Goal: Information Seeking & Learning: Compare options

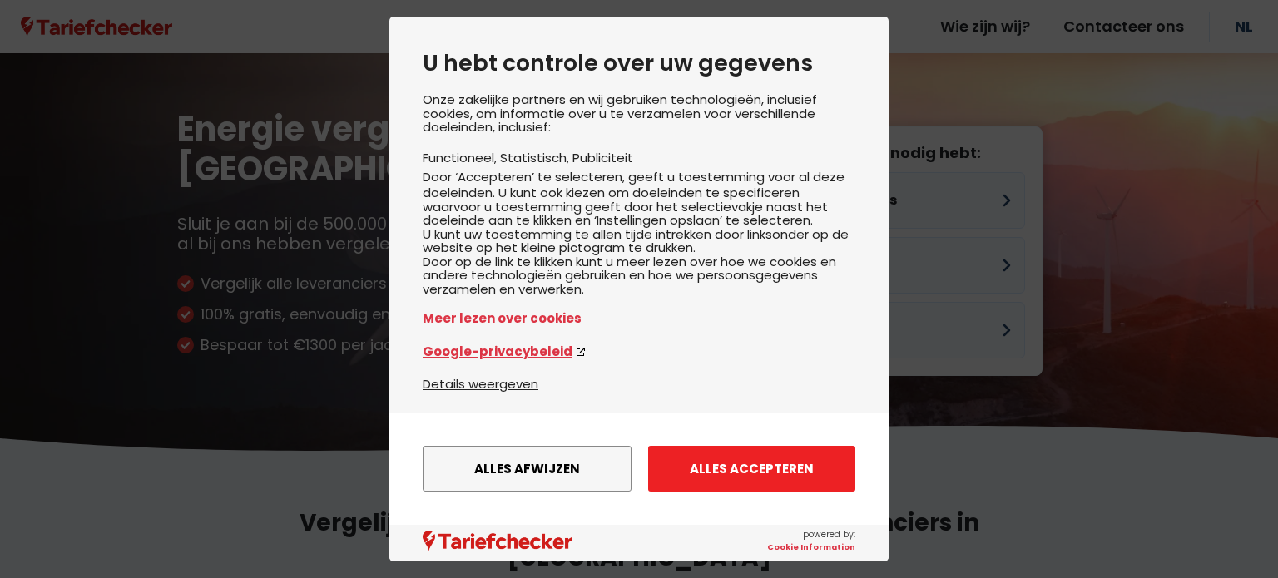
click at [722, 452] on button "Alles accepteren" at bounding box center [751, 469] width 207 height 46
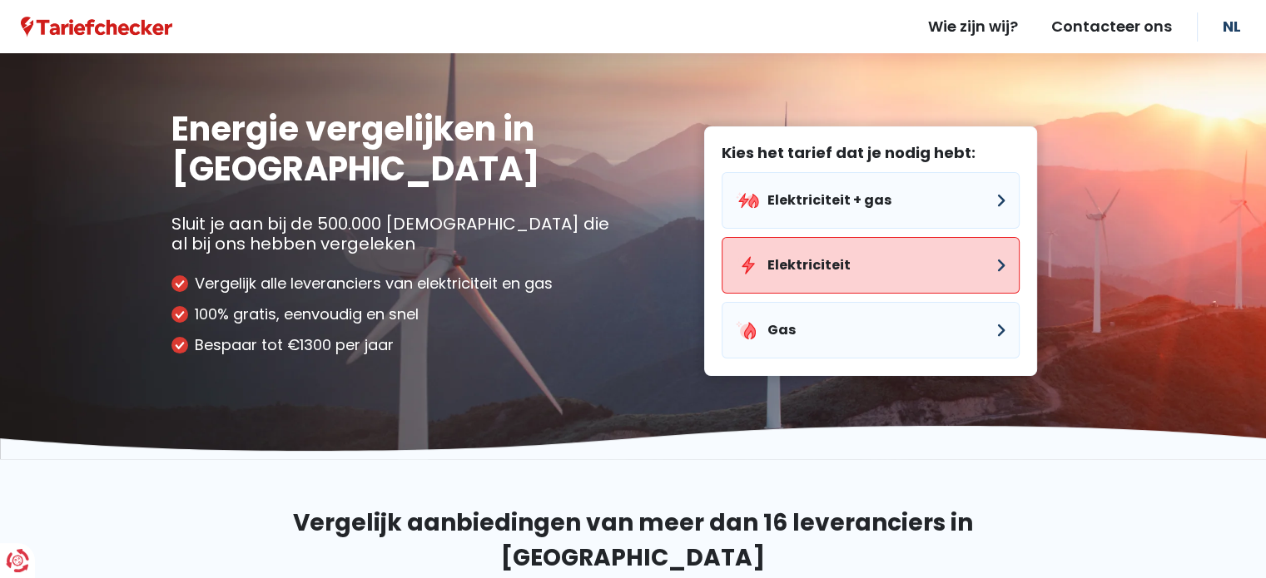
click at [856, 256] on button "Elektriciteit" at bounding box center [871, 265] width 298 height 57
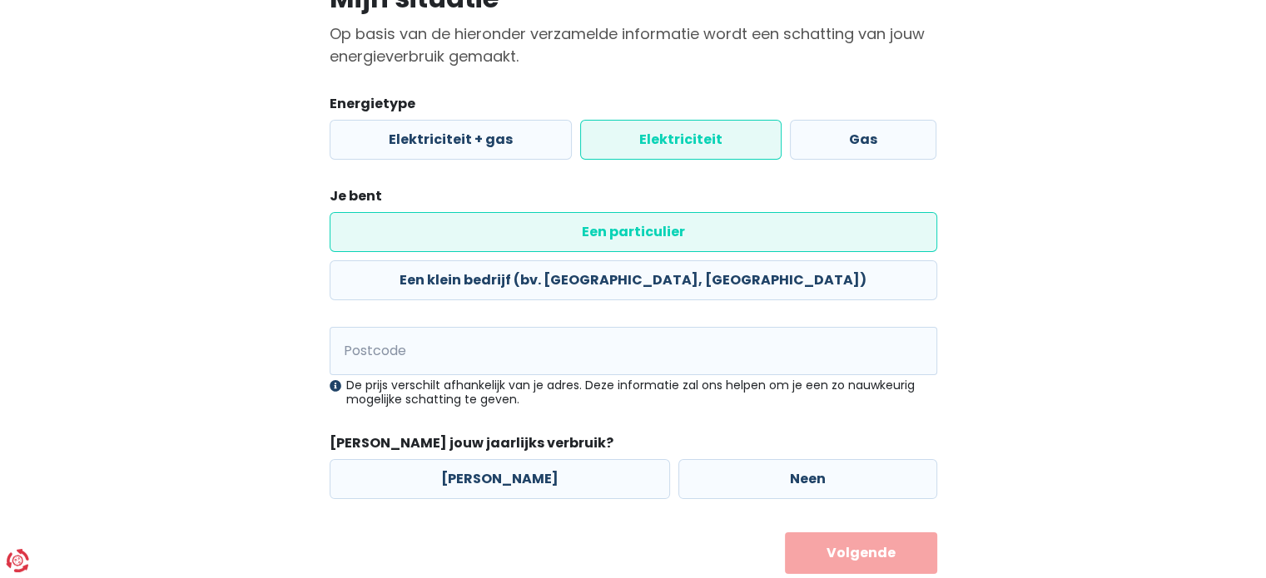
scroll to position [156, 0]
click at [449, 326] on input "Postcode" at bounding box center [634, 350] width 608 height 48
type input "3001"
click at [785, 532] on button "Volgende" at bounding box center [861, 553] width 152 height 42
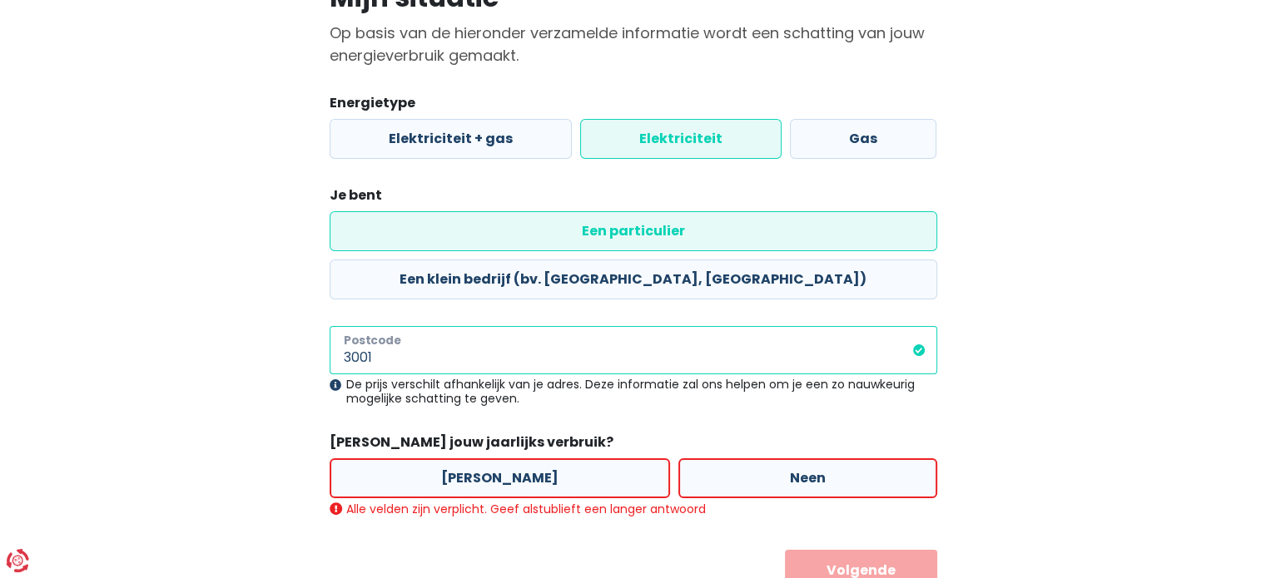
scroll to position [174, 0]
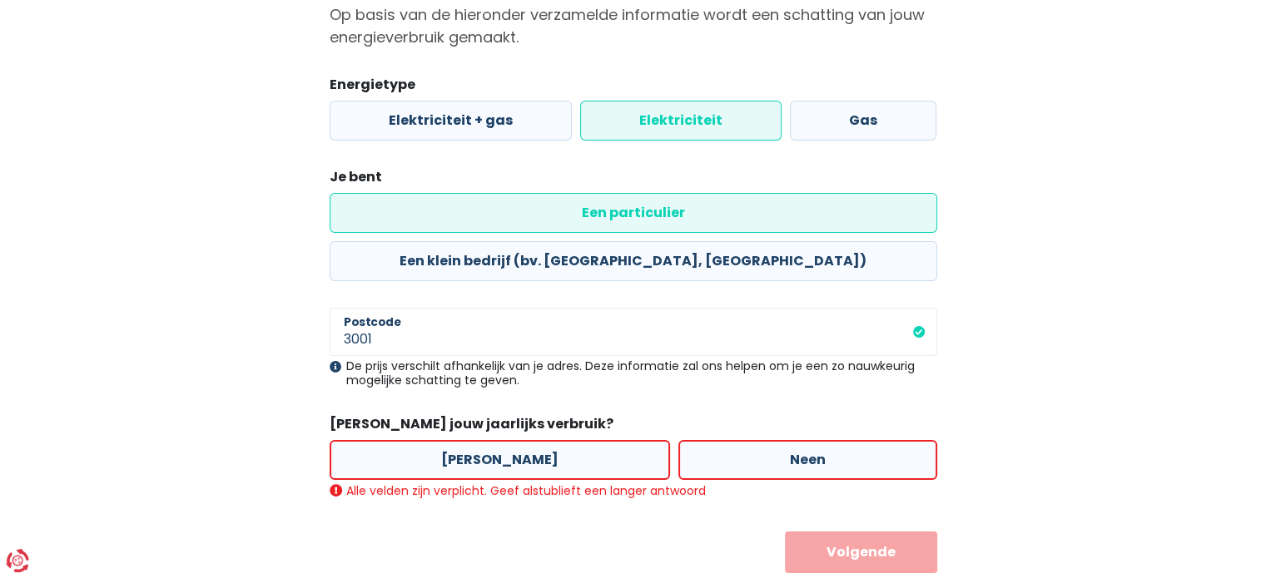
click at [527, 440] on label "[PERSON_NAME]" at bounding box center [500, 460] width 340 height 40
click at [527, 440] on input "[PERSON_NAME]" at bounding box center [500, 460] width 340 height 40
radio input "true"
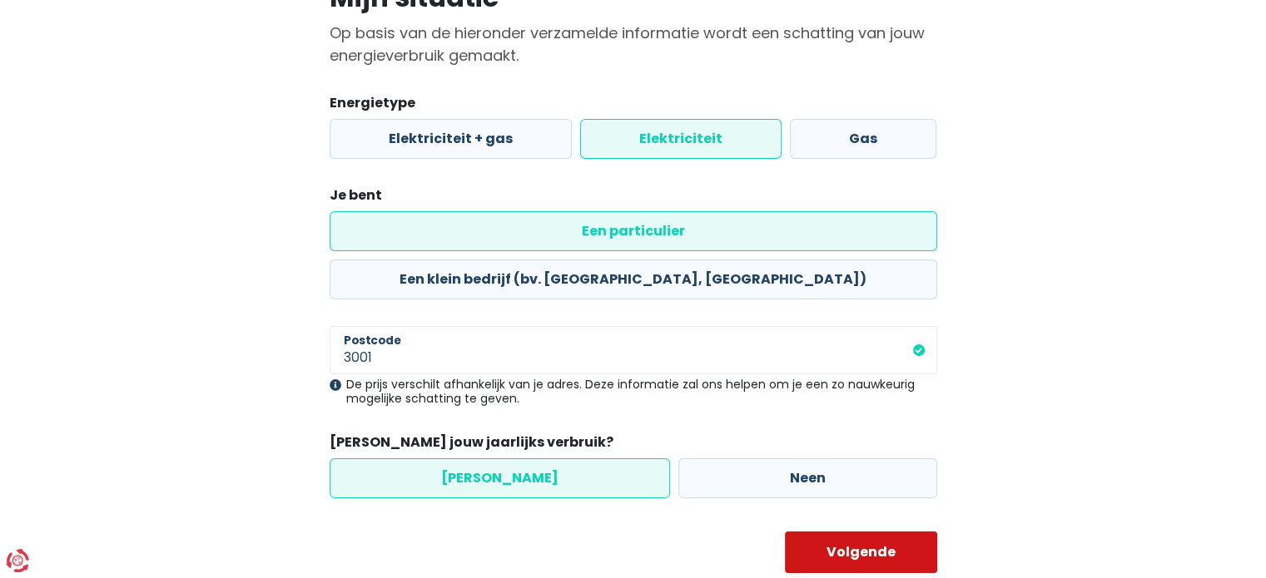
click at [856, 532] on button "Volgende" at bounding box center [861, 553] width 152 height 42
select select
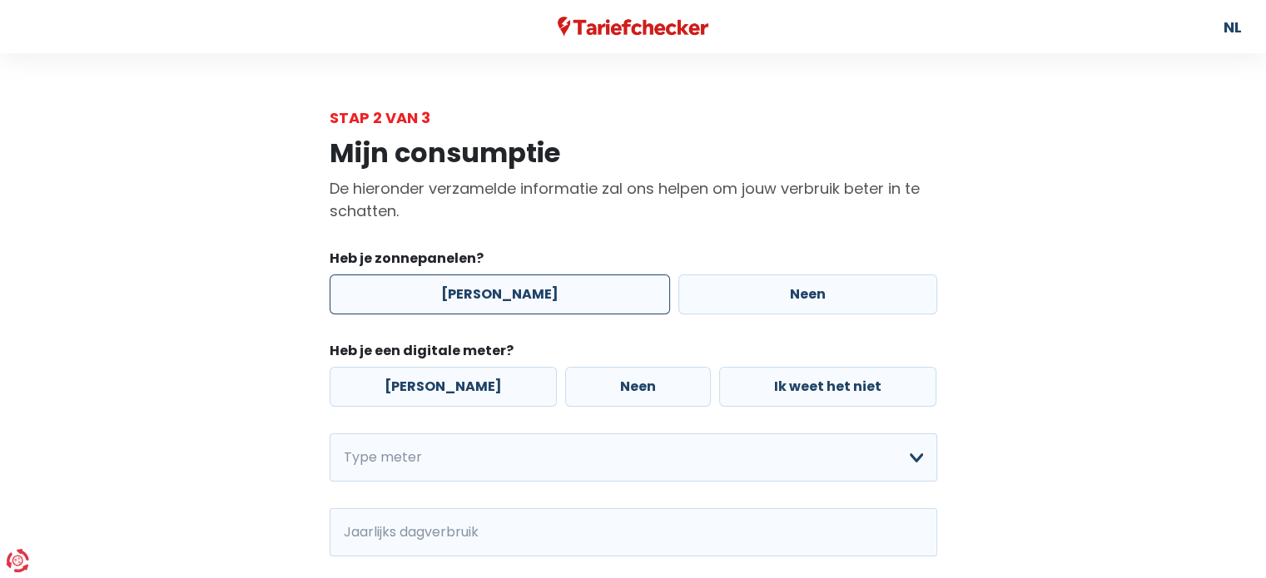
click at [567, 301] on label "[PERSON_NAME]" at bounding box center [500, 295] width 340 height 40
click at [567, 301] on input "[PERSON_NAME]" at bounding box center [500, 295] width 340 height 40
radio input "true"
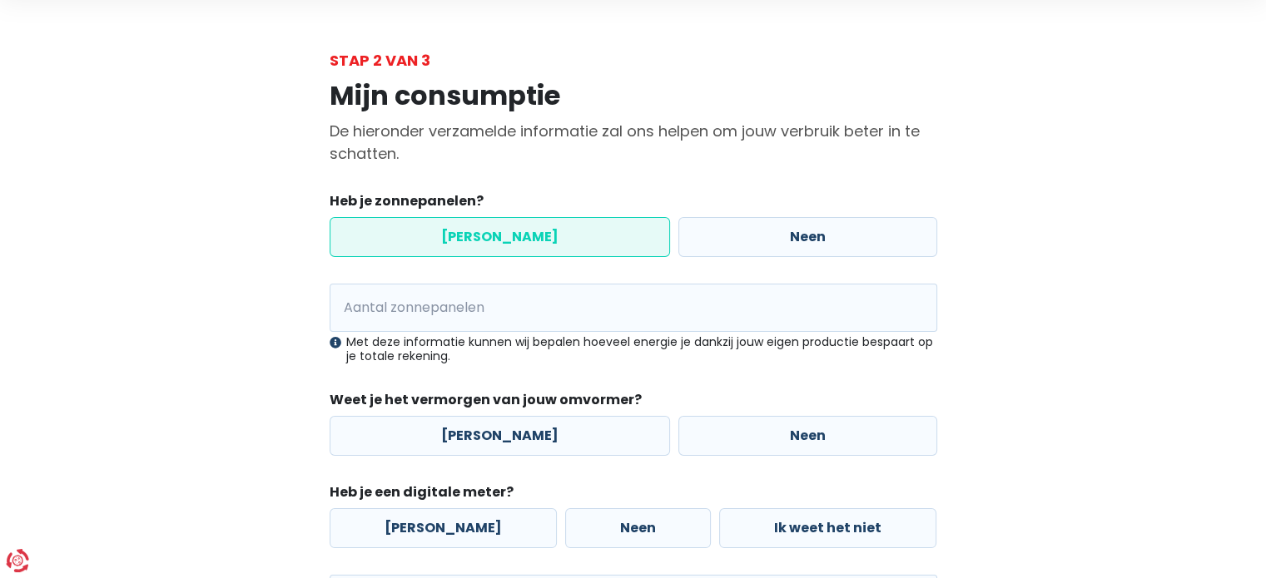
scroll to position [166, 0]
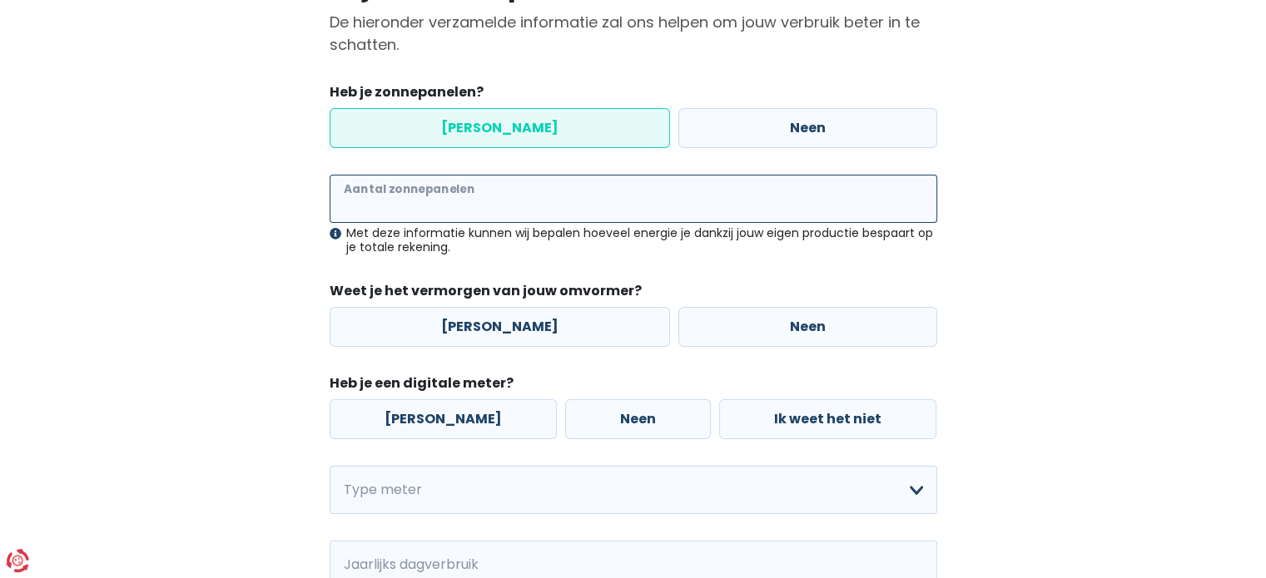
click at [504, 208] on input "Aantal zonnepanelen" at bounding box center [634, 199] width 608 height 48
type input "14"
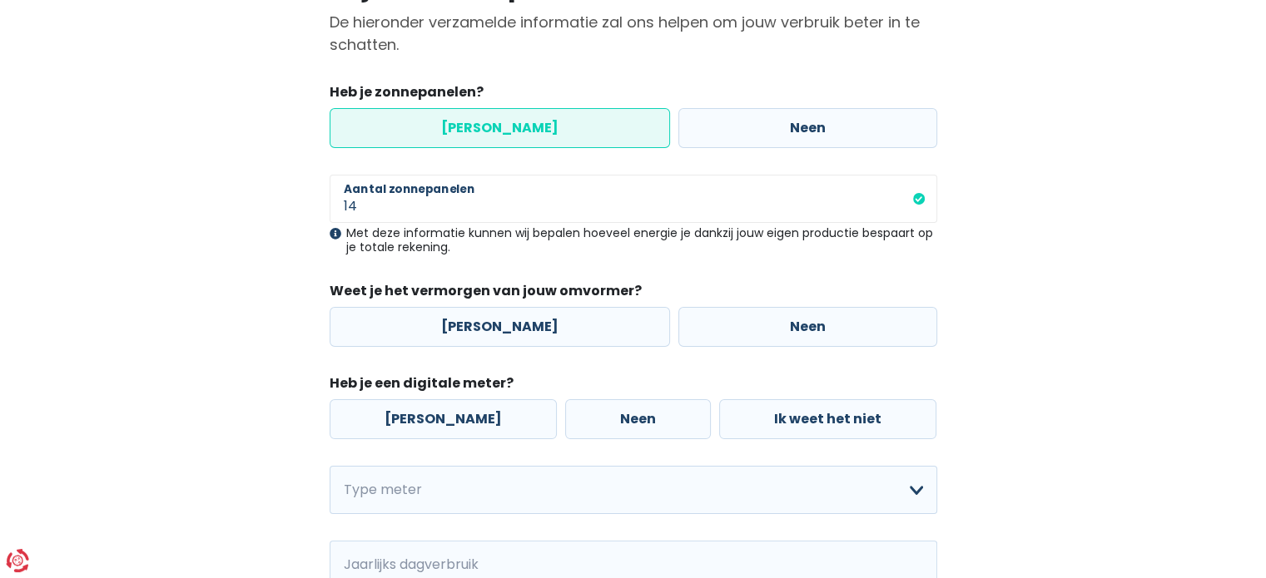
click at [1057, 232] on div "Mijn consumptie De hieronder verzamelde informatie zal ons helpen om jouw verbr…" at bounding box center [633, 360] width 949 height 794
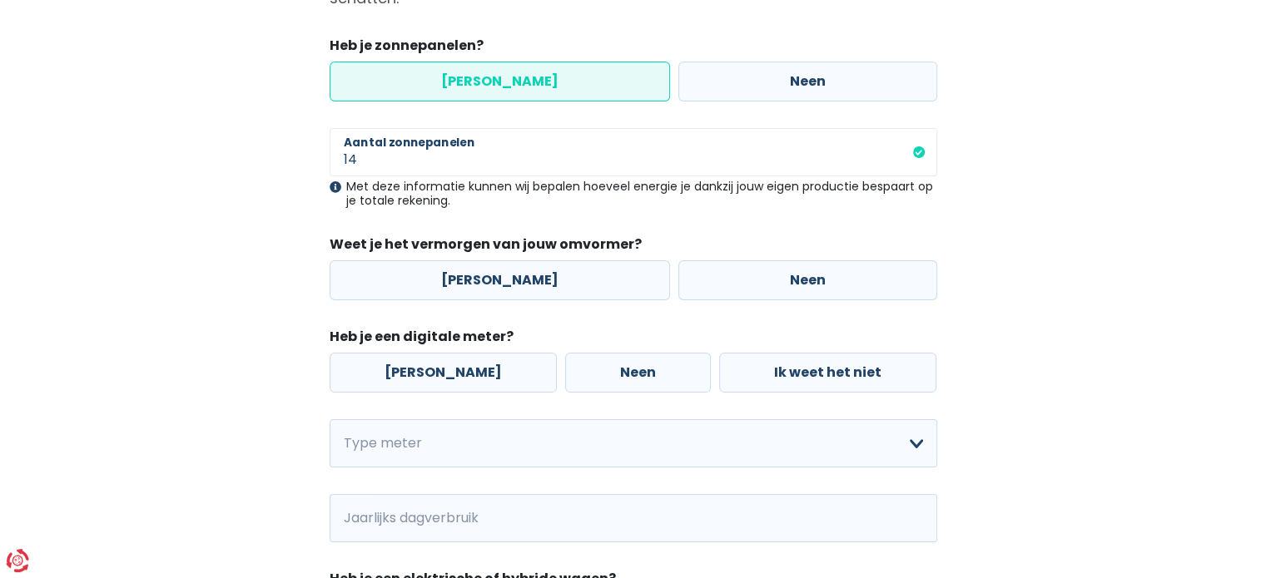
scroll to position [250, 0]
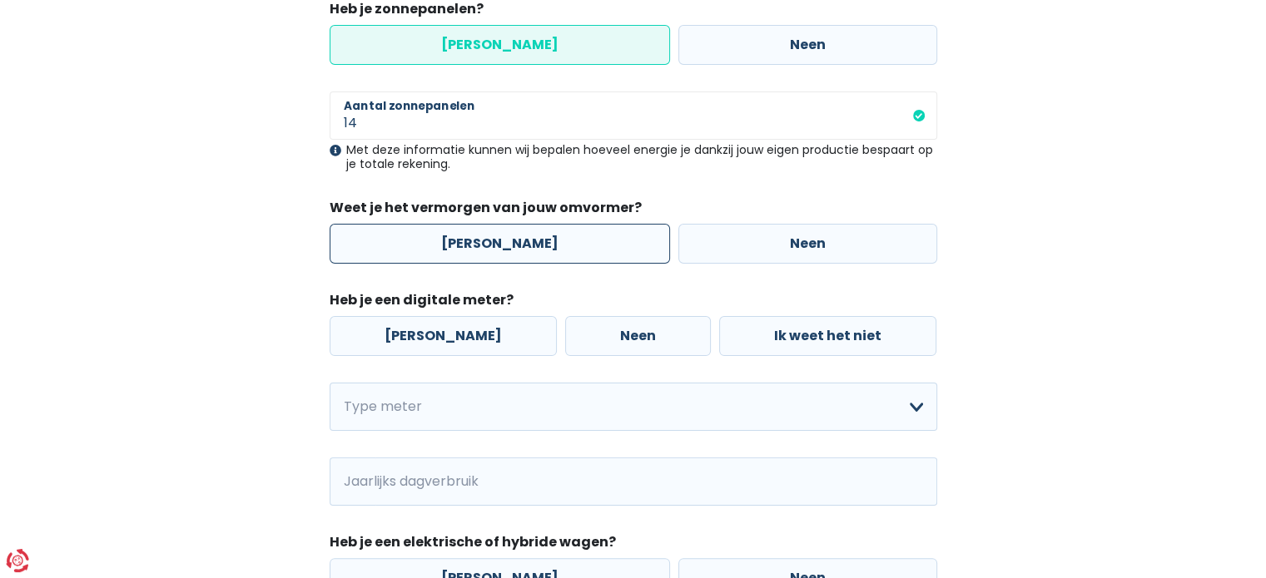
click at [573, 254] on label "[PERSON_NAME]" at bounding box center [500, 244] width 340 height 40
click at [573, 254] on input "[PERSON_NAME]" at bounding box center [500, 244] width 340 height 40
radio input "true"
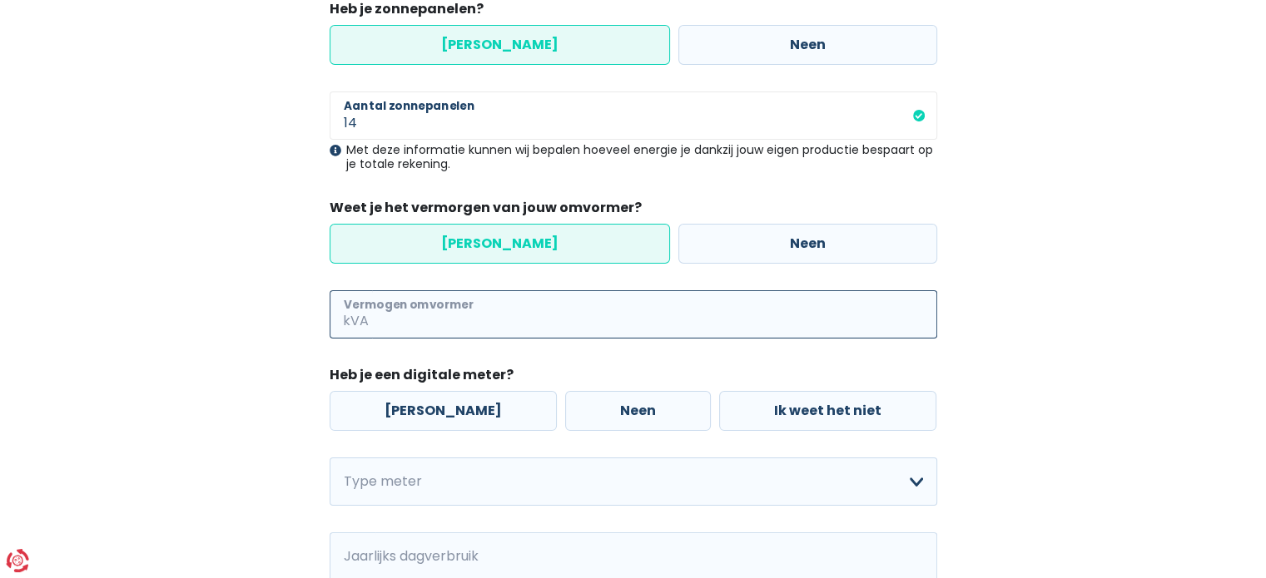
click at [568, 307] on input "Vermogen omvormer" at bounding box center [654, 314] width 565 height 48
type input "5"
click at [941, 401] on div "Mijn consumptie De hieronder verzamelde informatie zal ons helpen om jouw verbr…" at bounding box center [633, 313] width 633 height 869
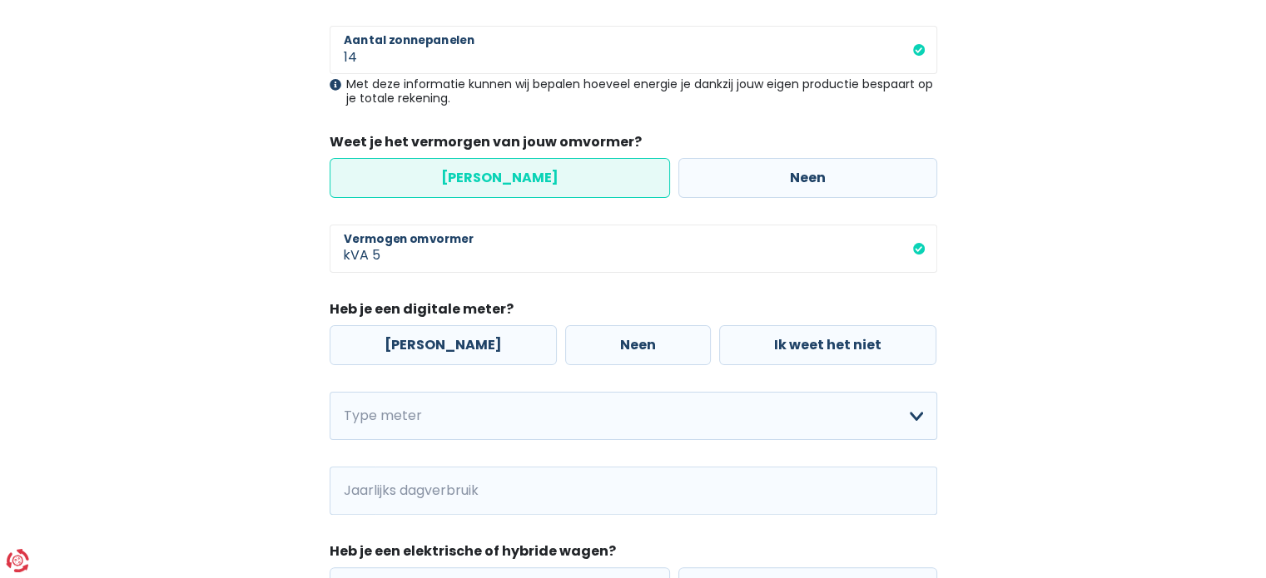
scroll to position [416, 0]
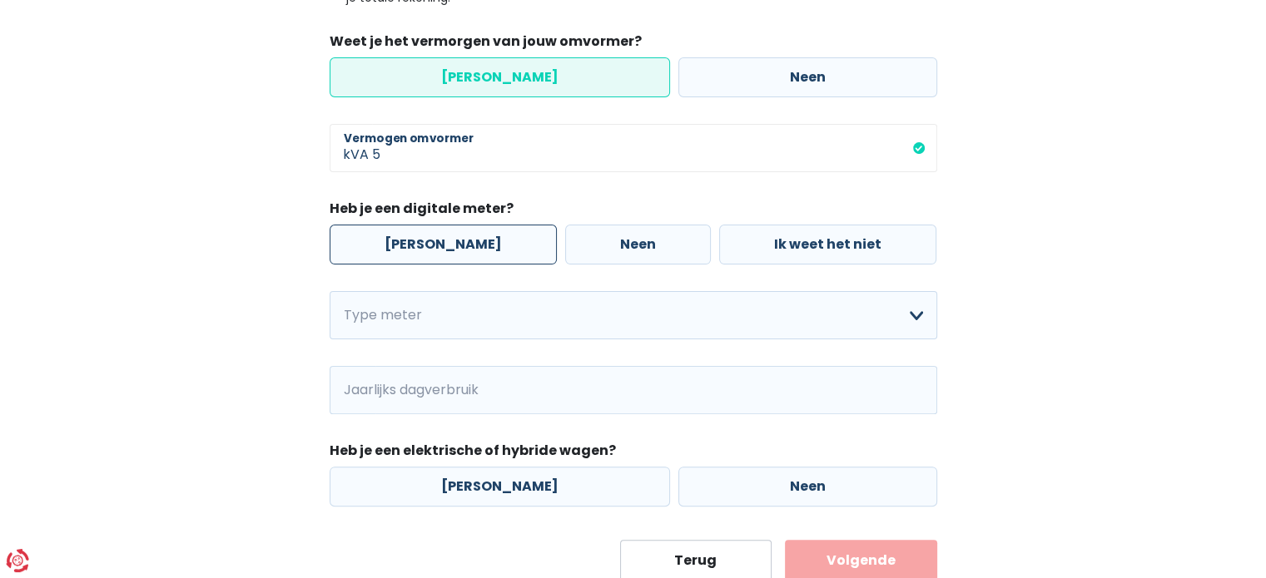
click at [451, 256] on label "[PERSON_NAME]" at bounding box center [443, 245] width 227 height 40
click at [451, 256] on input "[PERSON_NAME]" at bounding box center [443, 245] width 227 height 40
radio input "true"
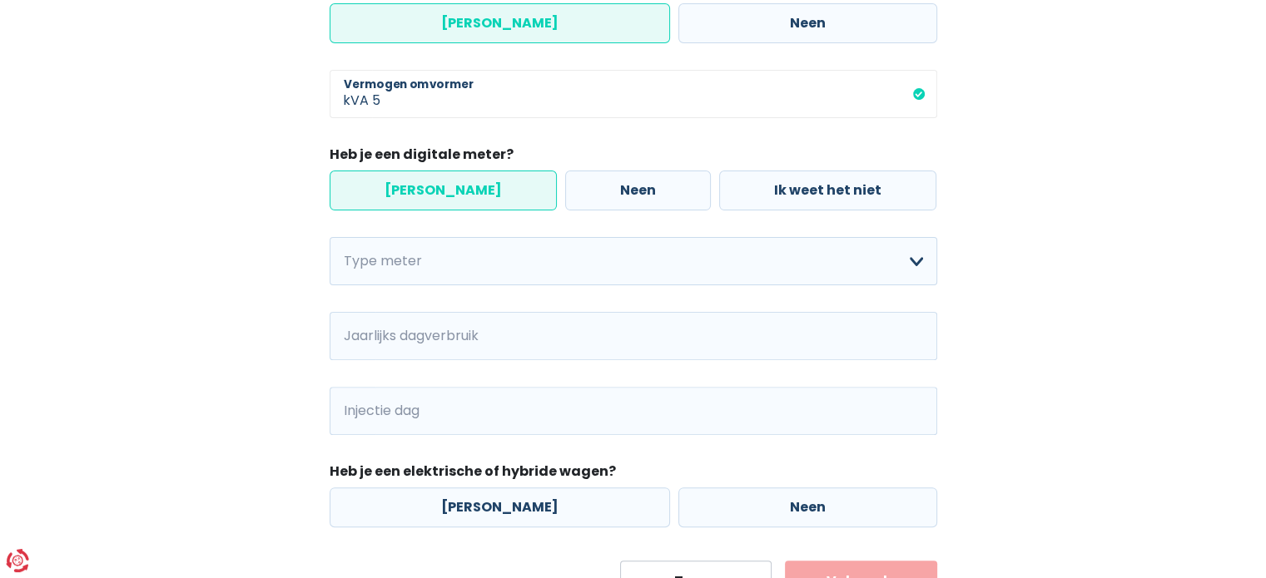
scroll to position [499, 0]
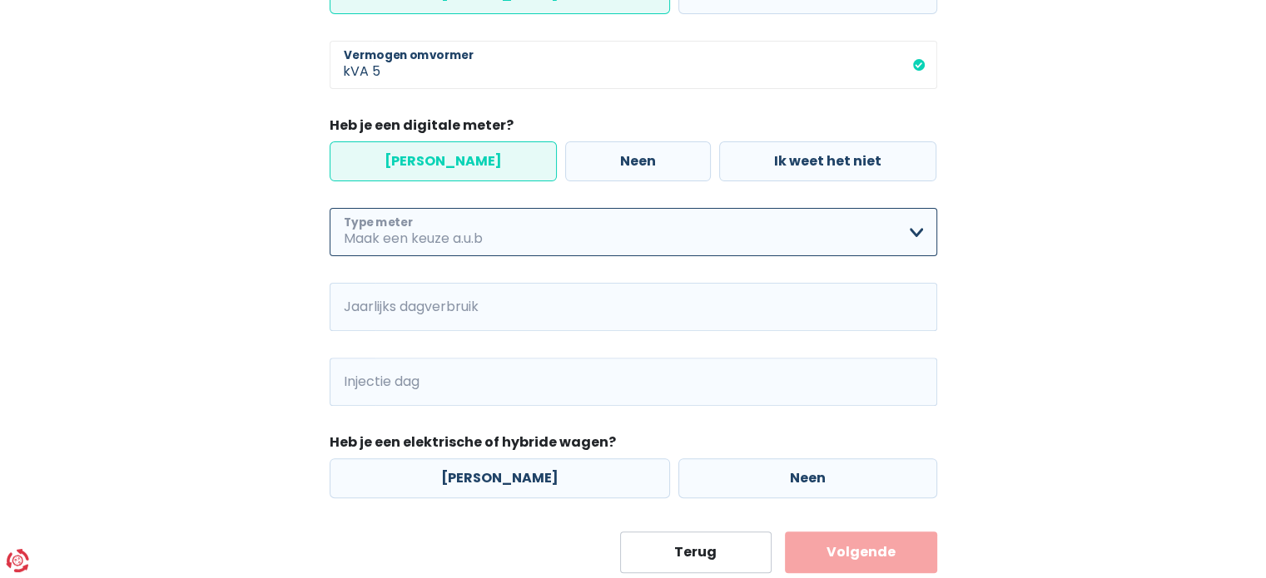
click at [526, 223] on select "Enkelvoudig Tweevoudig Enkelvoudig + uitsluitend nachttarief Tweevoudig + uitsl…" at bounding box center [634, 232] width 608 height 48
click at [526, 236] on select "Enkelvoudig Tweevoudig Enkelvoudig + uitsluitend nachttarief Tweevoudig + uitsl…" at bounding box center [634, 232] width 608 height 48
click at [330, 208] on select "Enkelvoudig Tweevoudig Enkelvoudig + uitsluitend nachttarief Tweevoudig + uitsl…" at bounding box center [634, 232] width 608 height 48
select select "day_single_rate"
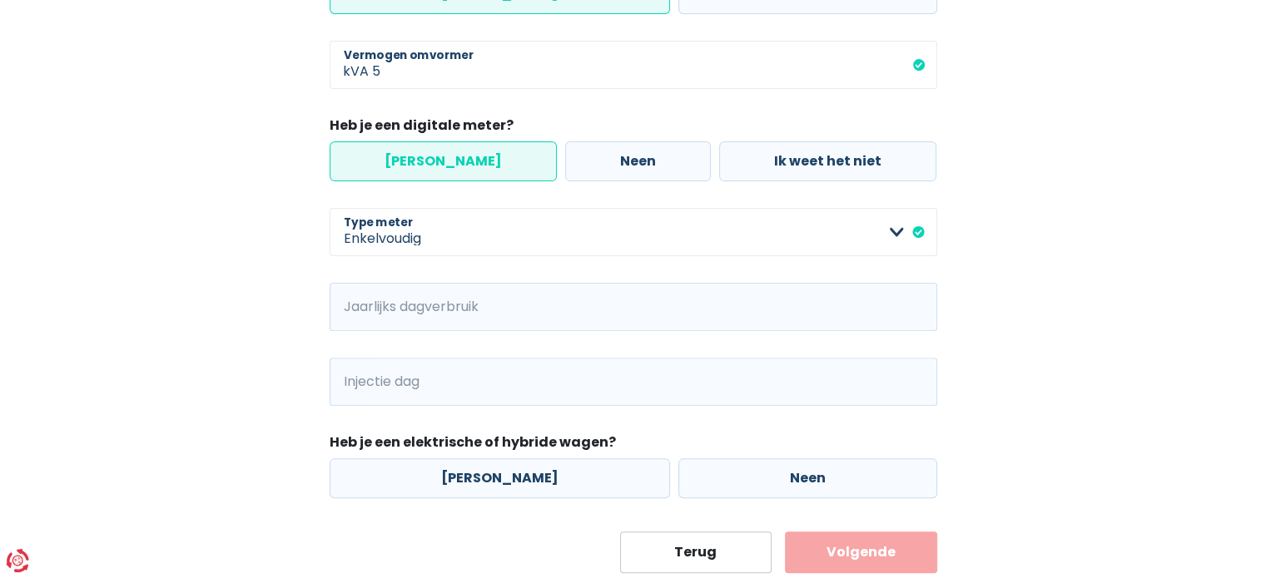
click at [496, 332] on div "Heb je zonnepanelen? Ja Neen 14 Aantal zonnepanelen Met deze informatie kunnen …" at bounding box center [634, 123] width 608 height 749
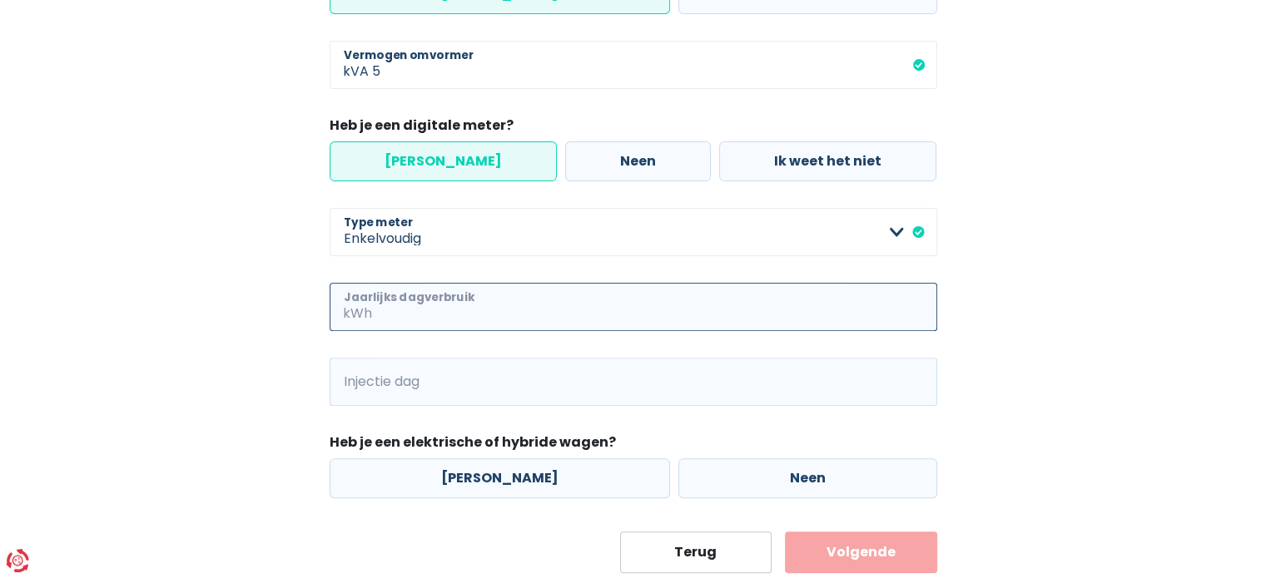
click at [495, 315] on input "Jaarlijks dagverbruik" at bounding box center [656, 307] width 562 height 48
type input "3300"
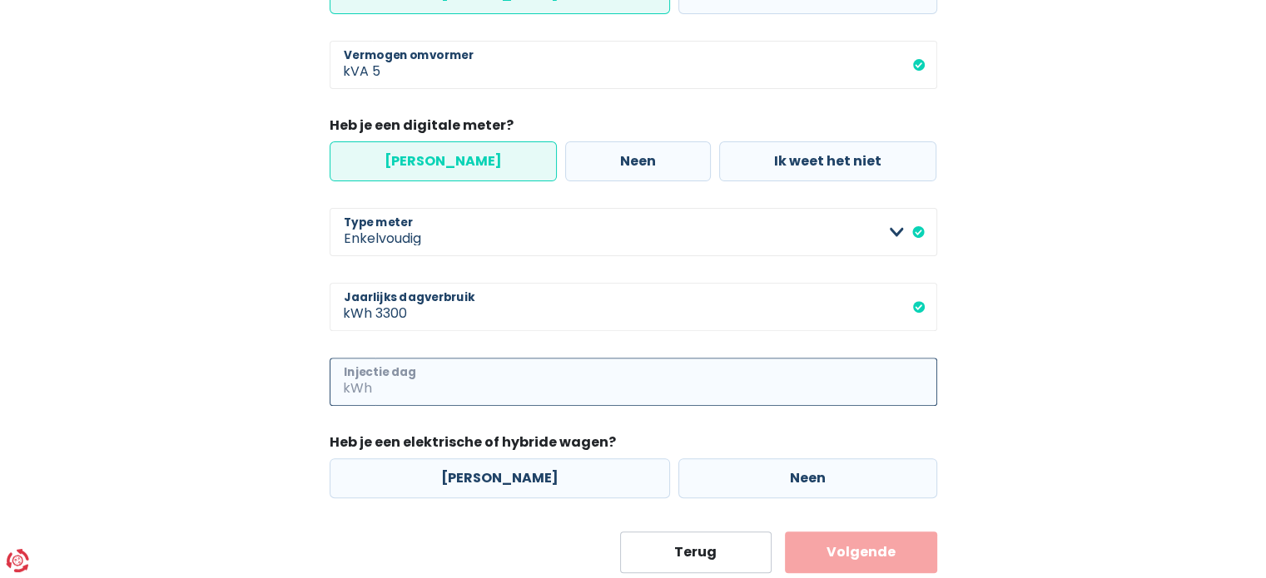
click at [387, 395] on input "Injectie dag" at bounding box center [656, 382] width 562 height 48
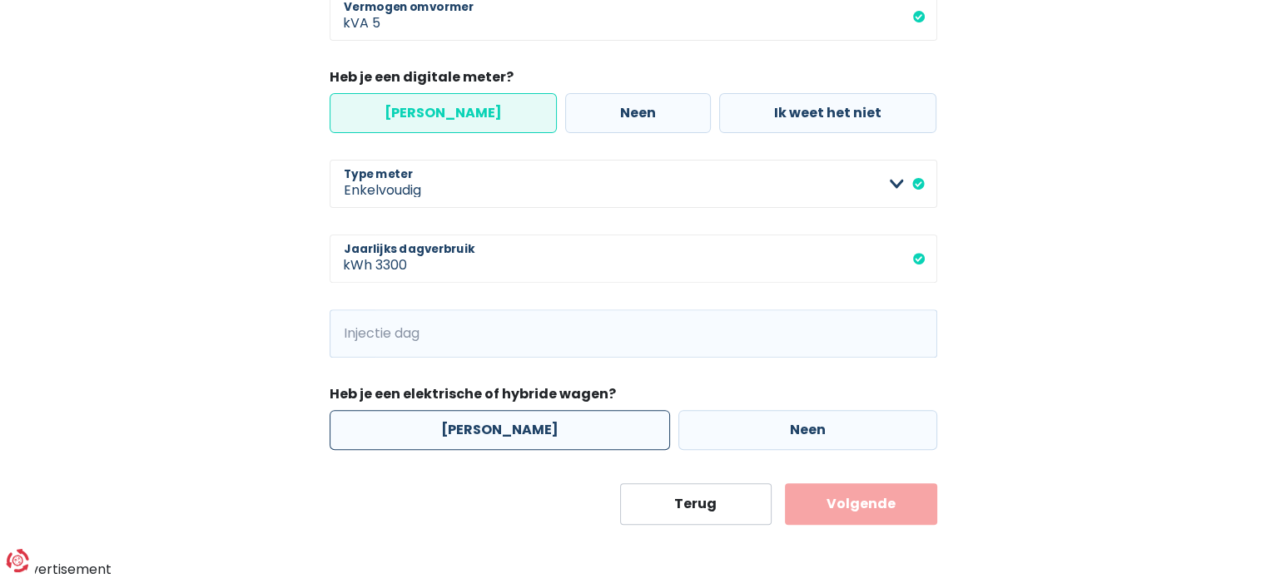
click at [538, 439] on label "[PERSON_NAME]" at bounding box center [500, 430] width 340 height 40
click at [538, 439] on input "[PERSON_NAME]" at bounding box center [500, 430] width 340 height 40
radio input "true"
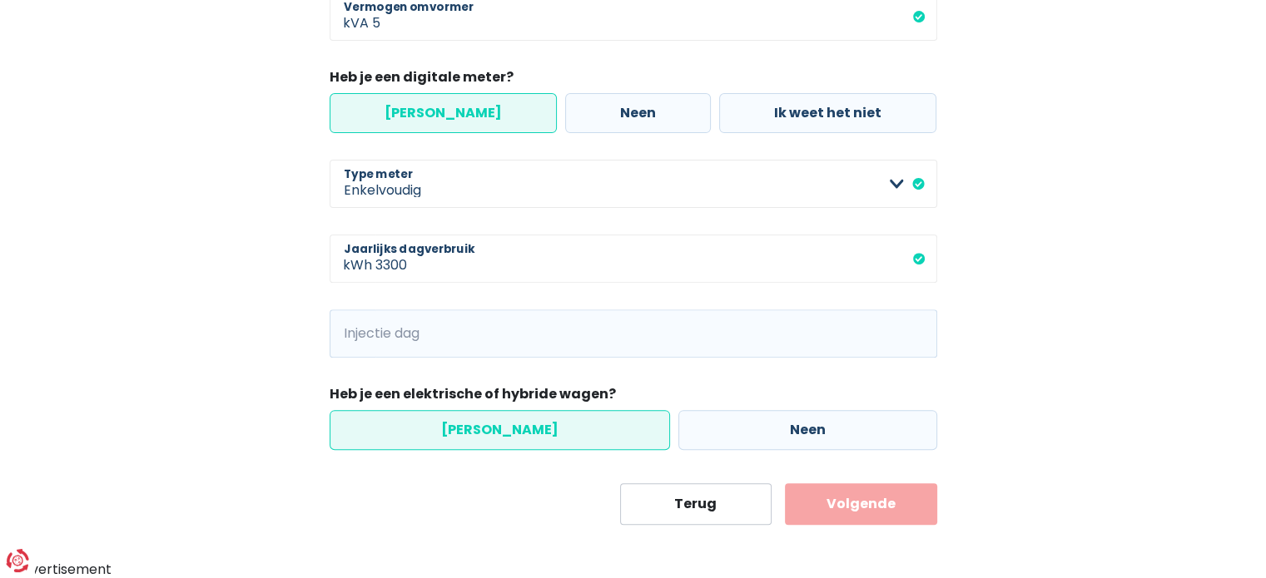
click at [861, 518] on button "Volgende" at bounding box center [861, 505] width 152 height 42
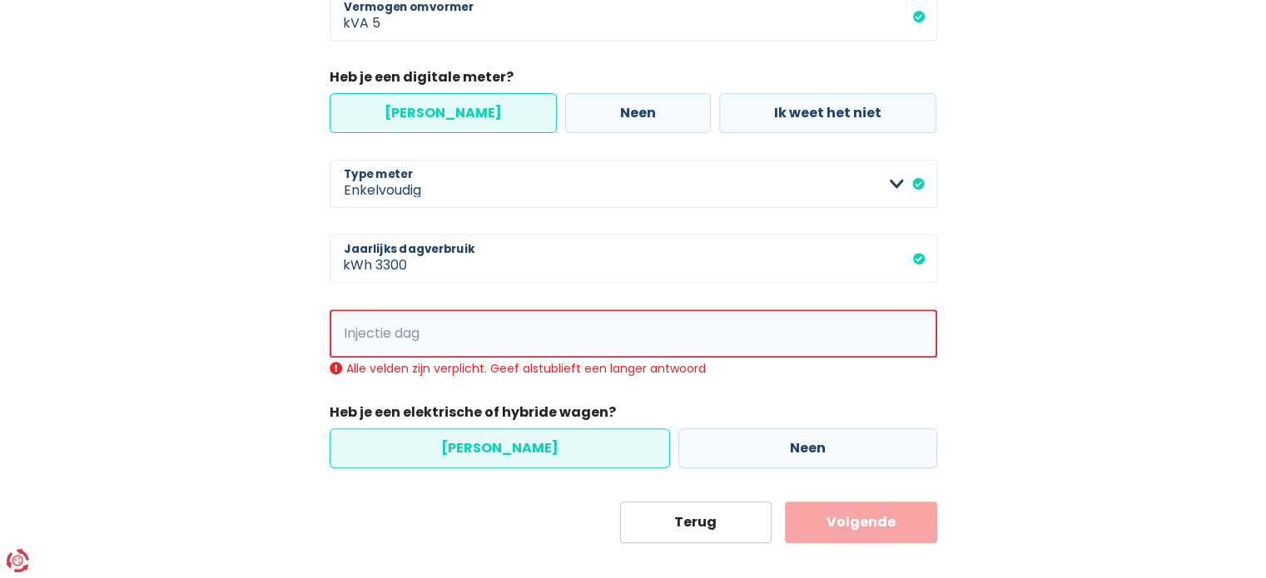
scroll to position [566, 0]
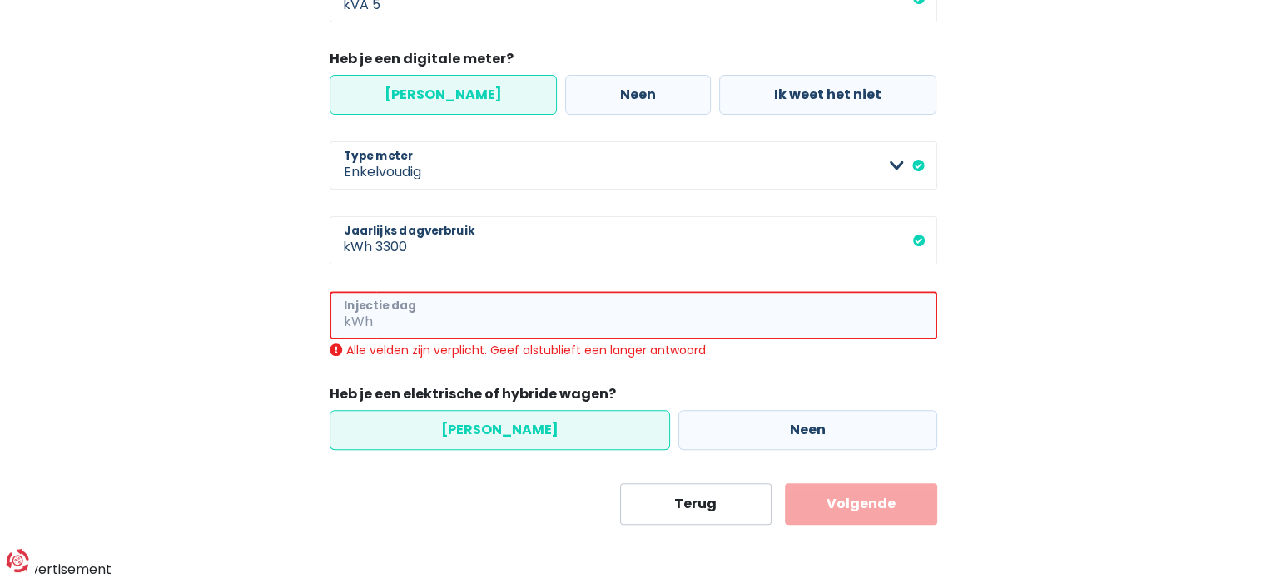
click at [536, 315] on input "Injectie dag" at bounding box center [656, 315] width 561 height 48
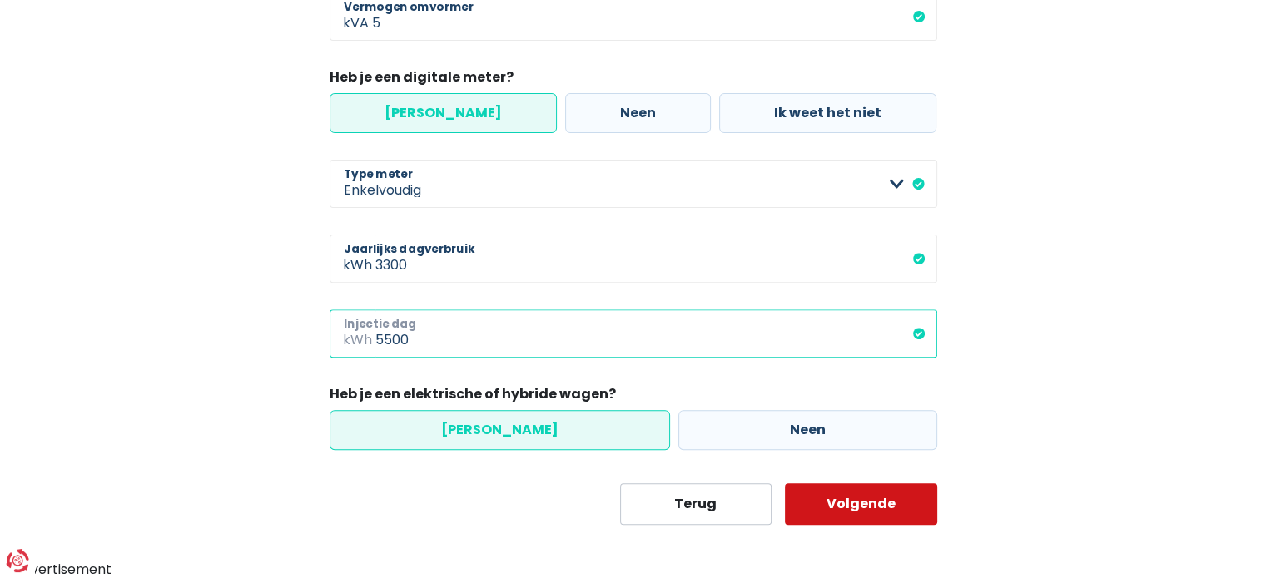
type input "5500"
click at [869, 513] on button "Volgende" at bounding box center [861, 505] width 152 height 42
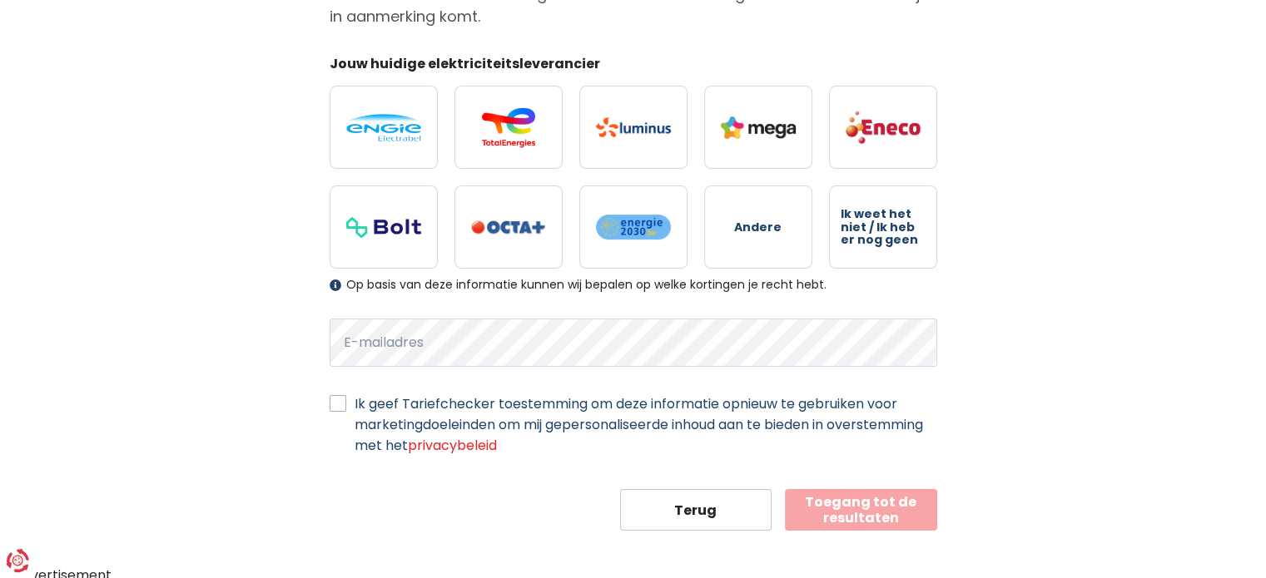
scroll to position [198, 0]
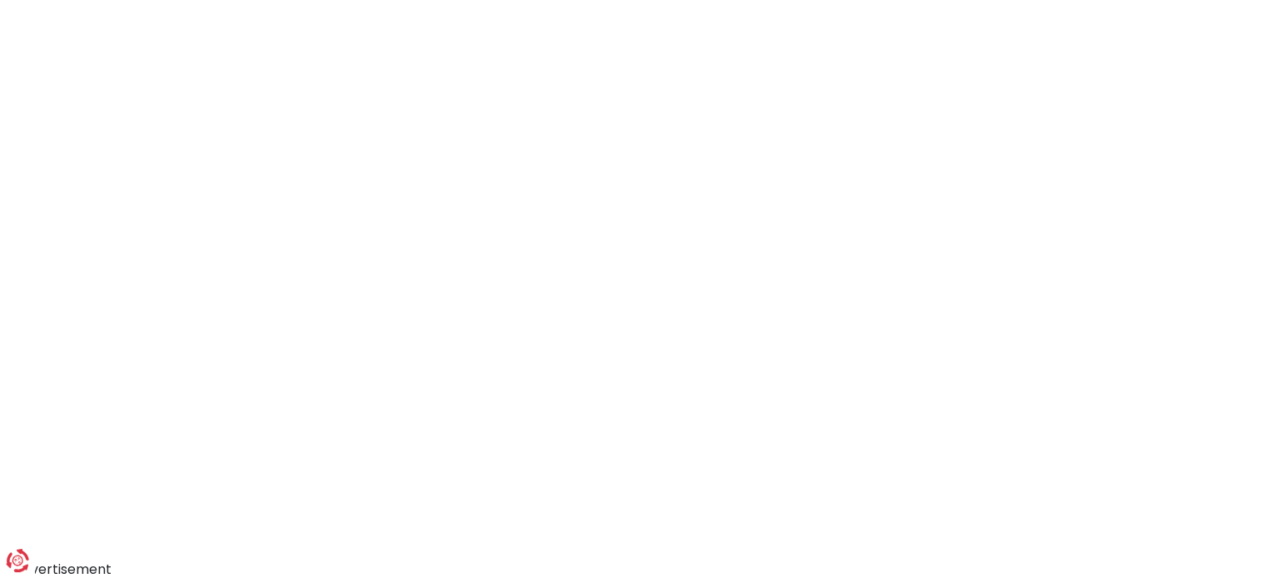
scroll to position [156, 0]
